Goal: Transaction & Acquisition: Purchase product/service

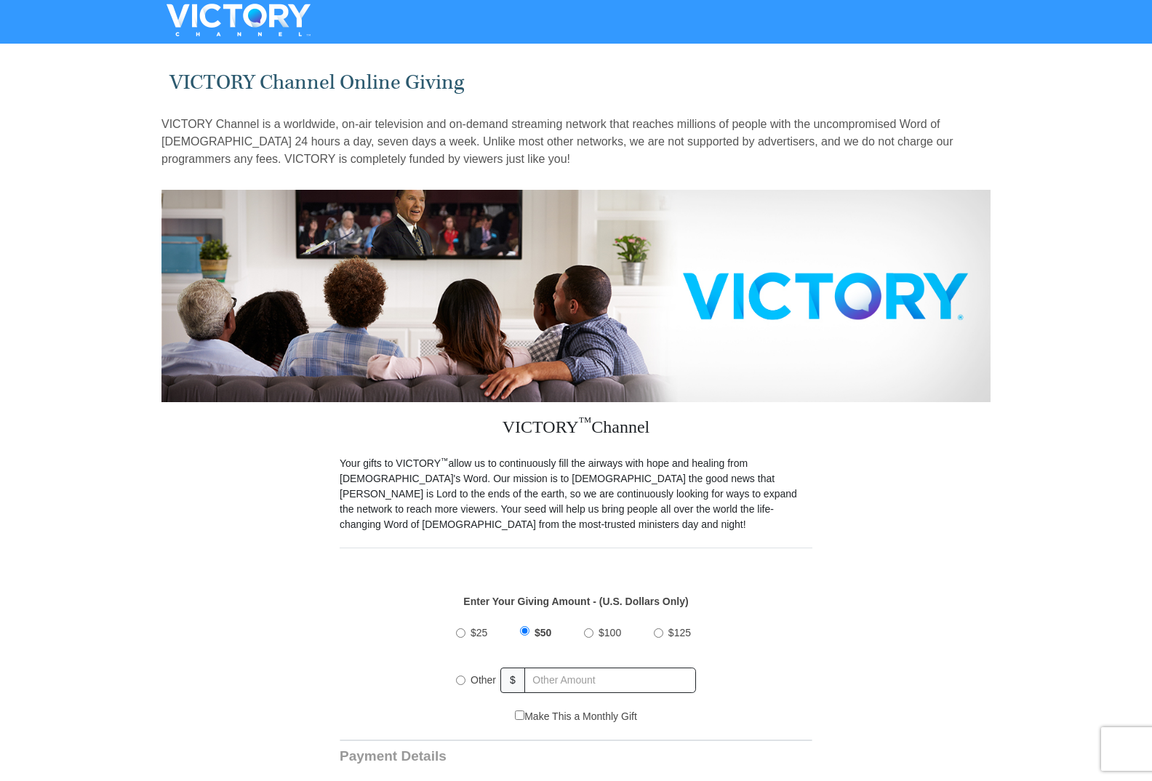
click at [460, 676] on input "Other" at bounding box center [460, 680] width 9 height 9
radio input "true"
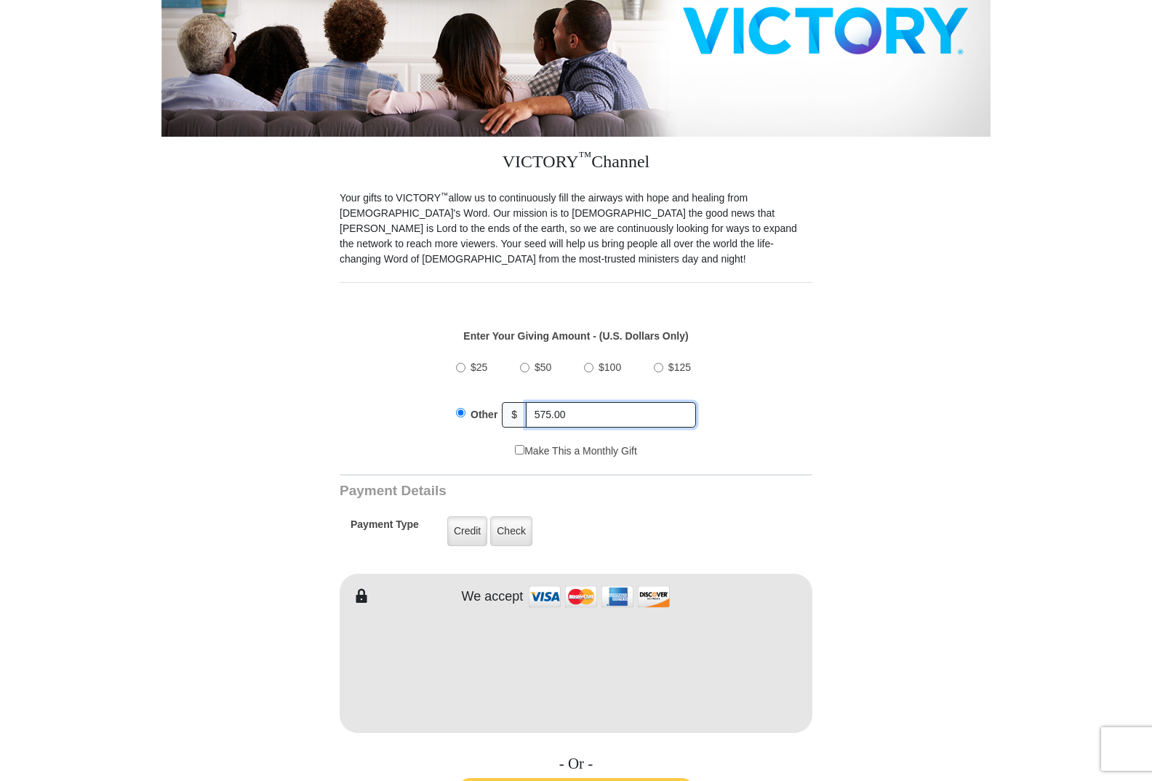
scroll to position [291, 0]
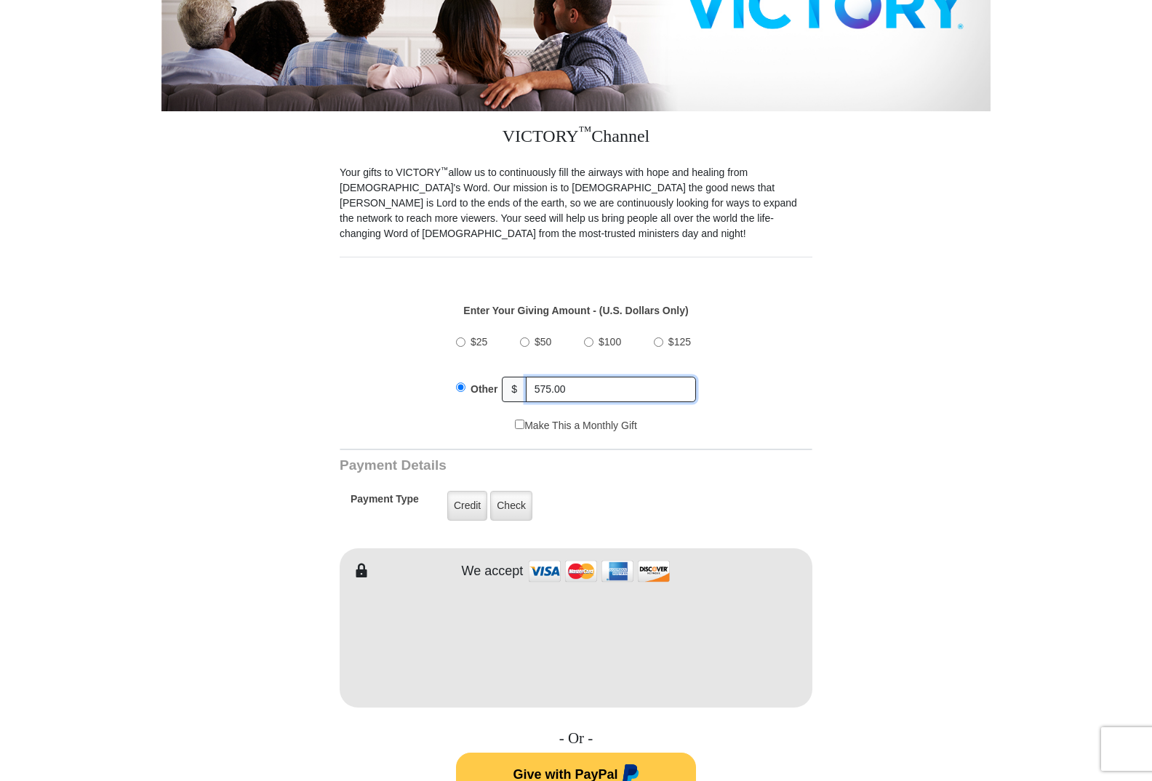
type input "575.00"
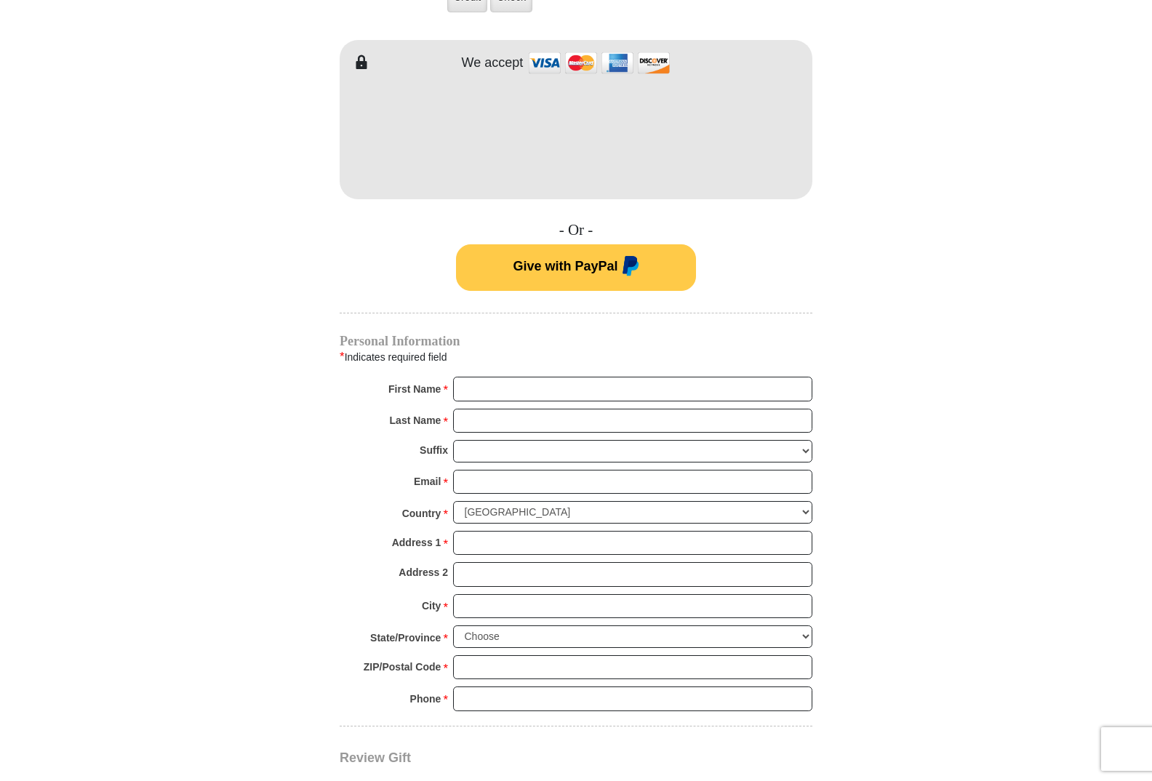
scroll to position [800, 0]
click at [479, 376] on input "First Name *" at bounding box center [632, 388] width 359 height 25
type input "David"
type input "Higgs"
type input "ds.higgs@hotmail.com"
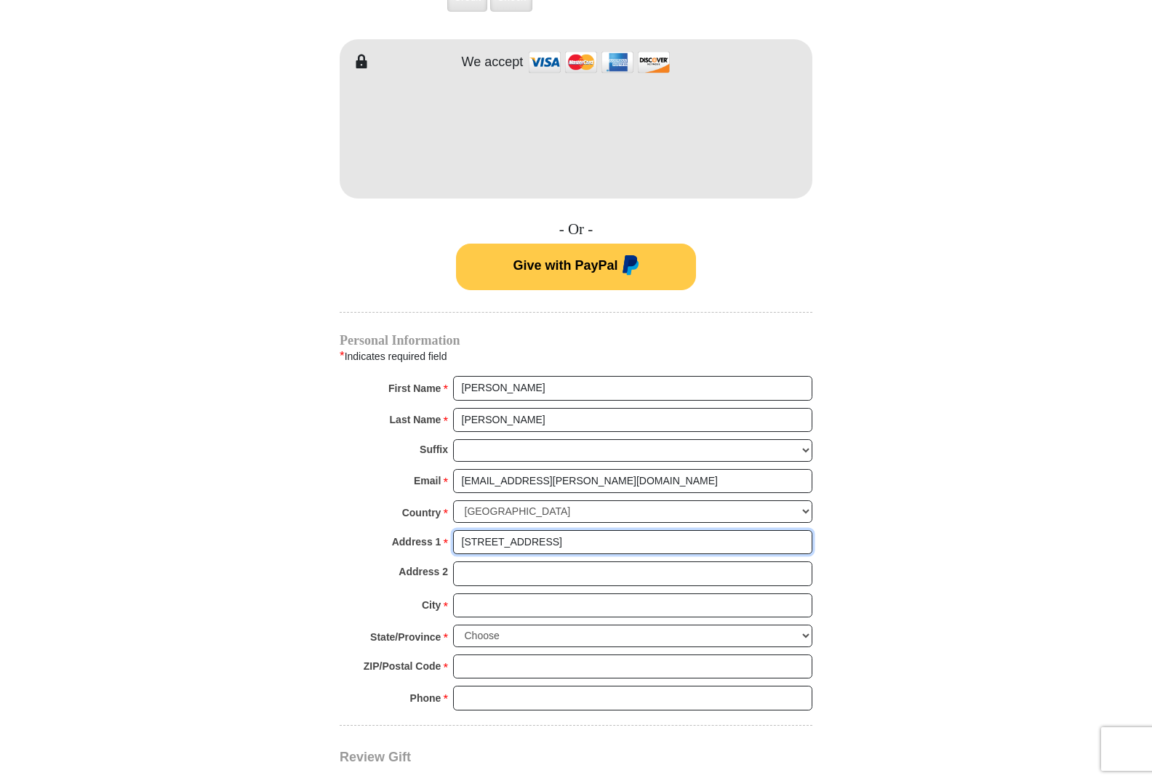
type input "1100 Chesapeake Ln"
type input "College Station"
click at [806, 625] on select "Choose Alabama Alaska American Samoa Arizona Arkansas Armed Forces Americas Arm…" at bounding box center [632, 636] width 359 height 23
select select "TX"
click at [453, 625] on select "Choose Alabama Alaska American Samoa Arizona Arkansas Armed Forces Americas Arm…" at bounding box center [632, 636] width 359 height 23
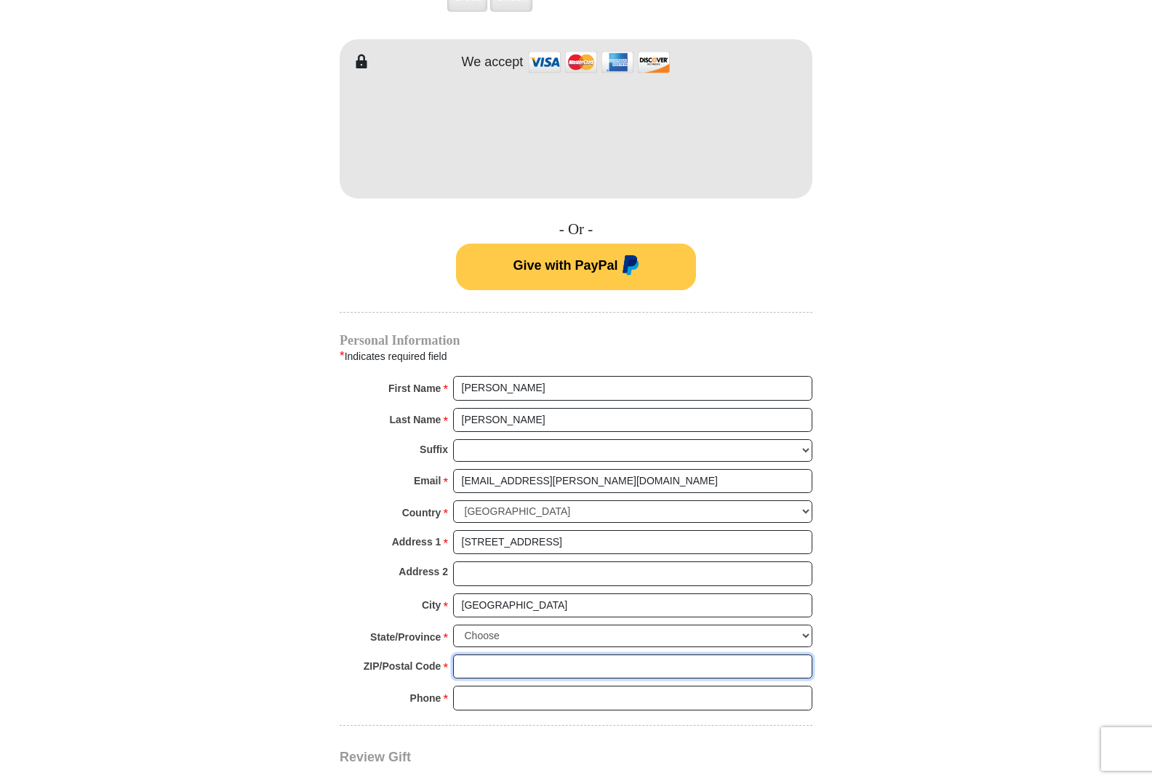
click at [493, 655] on input "ZIP/Postal Code *" at bounding box center [632, 667] width 359 height 25
type input "77845"
click at [481, 686] on input "Phone * *" at bounding box center [632, 698] width 359 height 25
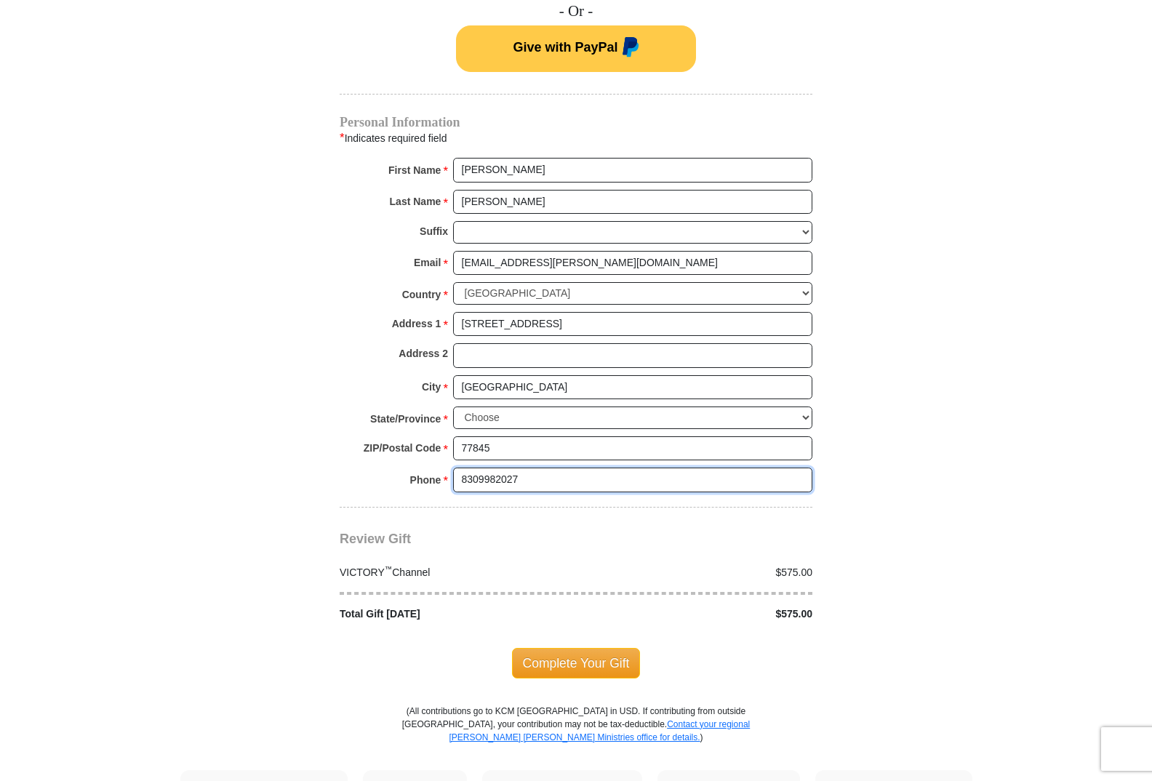
scroll to position [1091, 0]
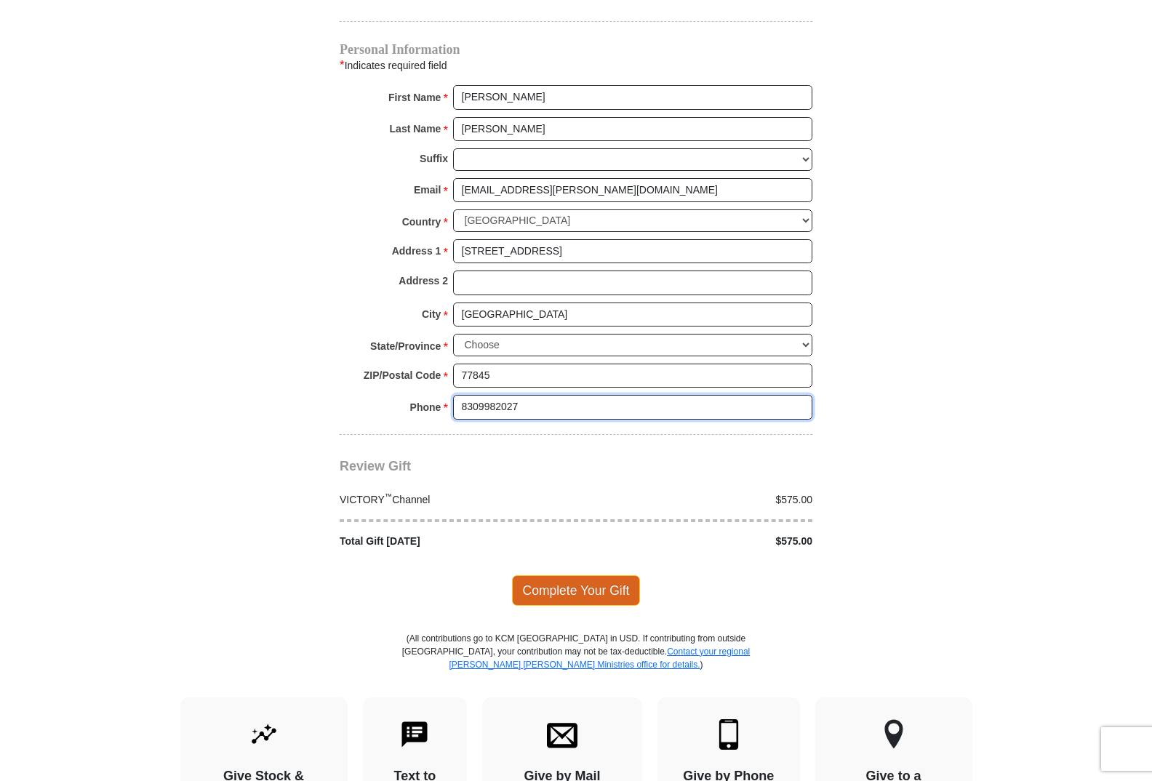
type input "8309982027"
click at [563, 575] on span "Complete Your Gift" at bounding box center [576, 590] width 129 height 31
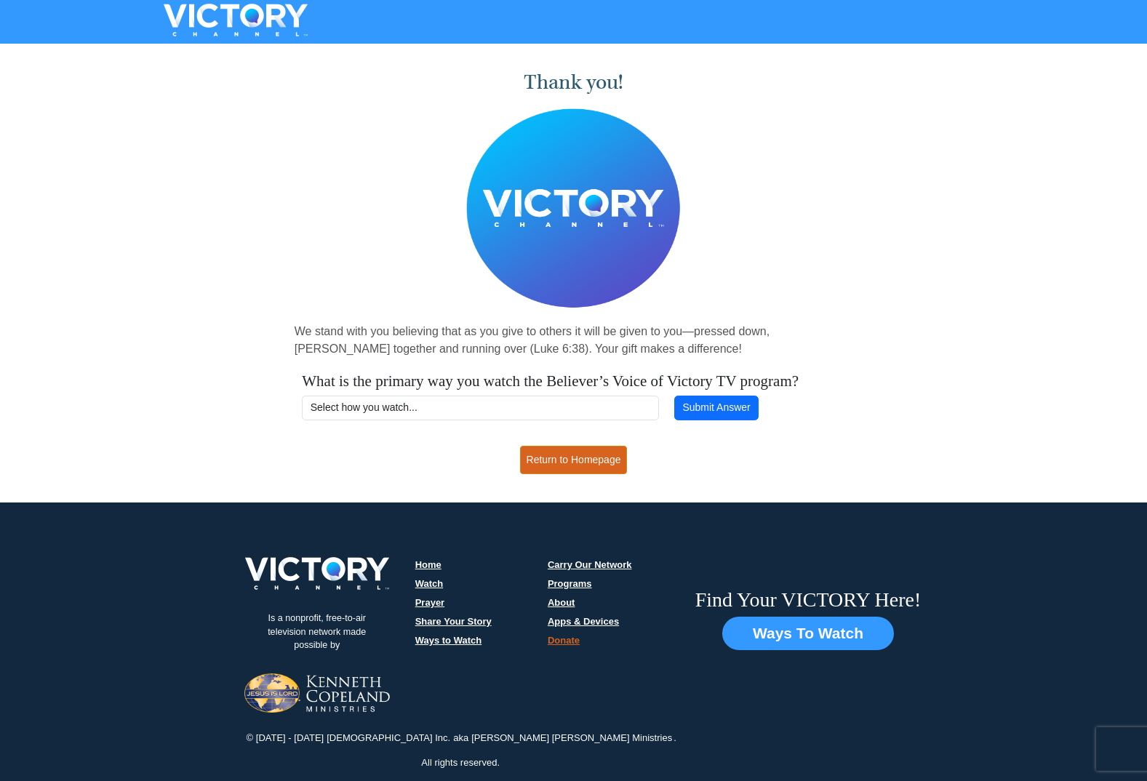
click at [585, 461] on link "Return to Homepage" at bounding box center [574, 460] width 108 height 28
